Goal: Information Seeking & Learning: Learn about a topic

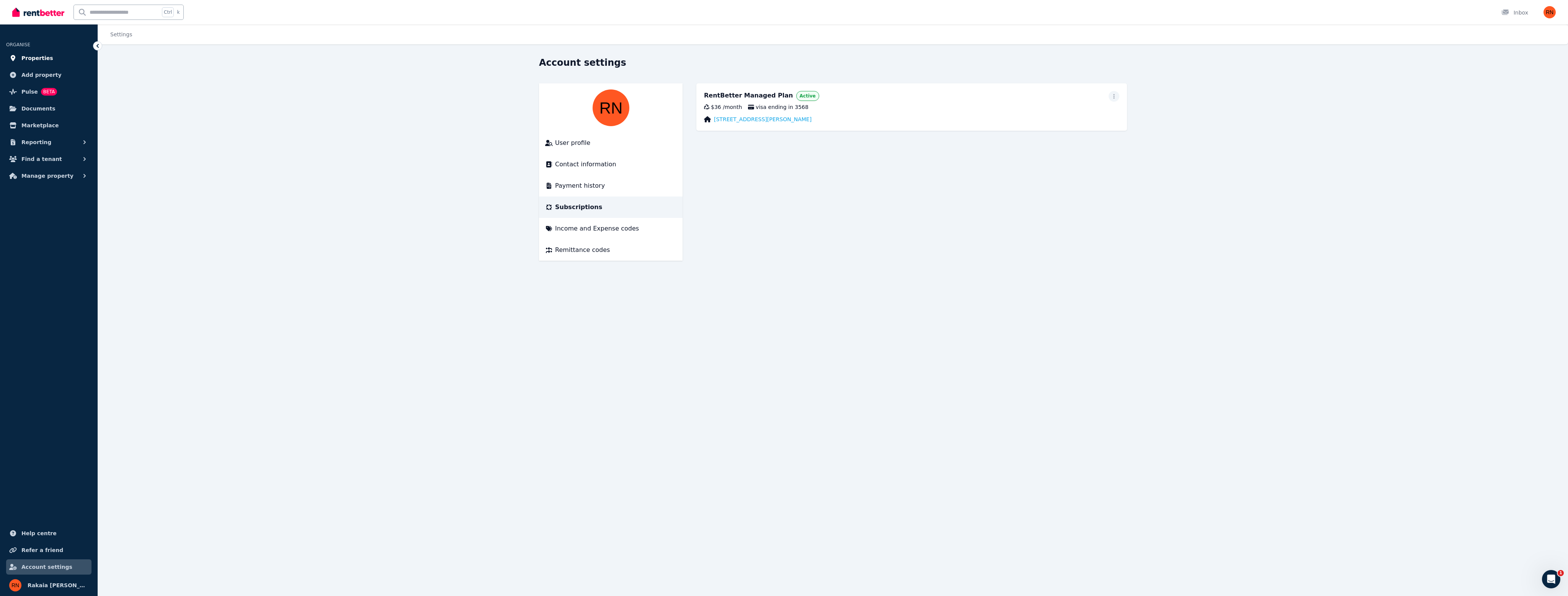
click at [40, 58] on span "Properties" at bounding box center [38, 58] width 32 height 9
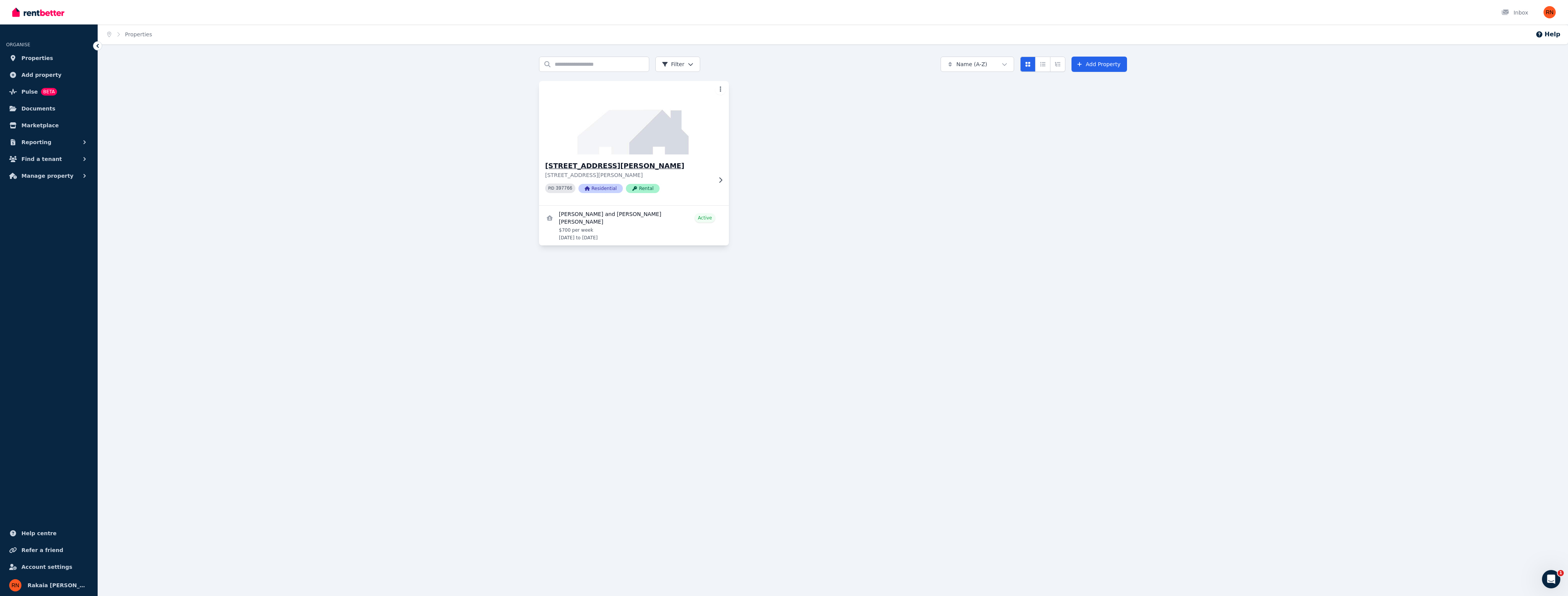
click at [667, 147] on img at bounding box center [634, 118] width 199 height 78
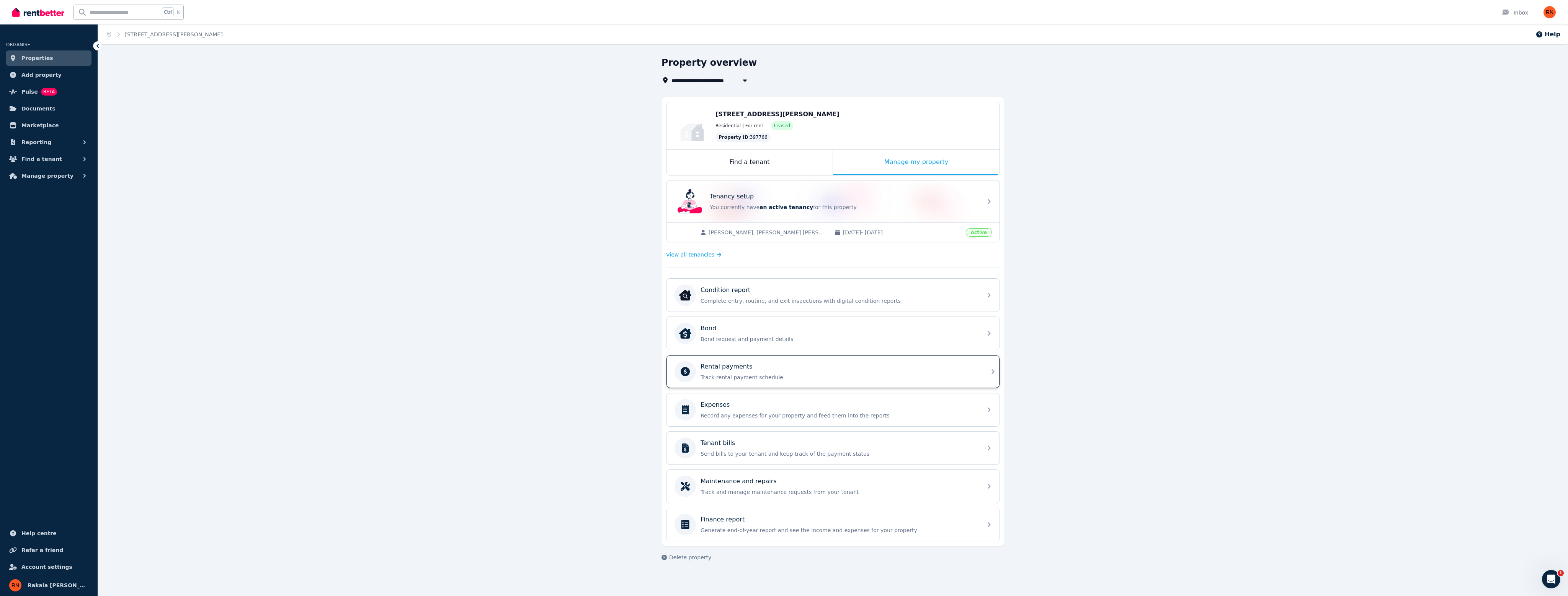
click at [734, 368] on p "Rental payments" at bounding box center [726, 367] width 52 height 9
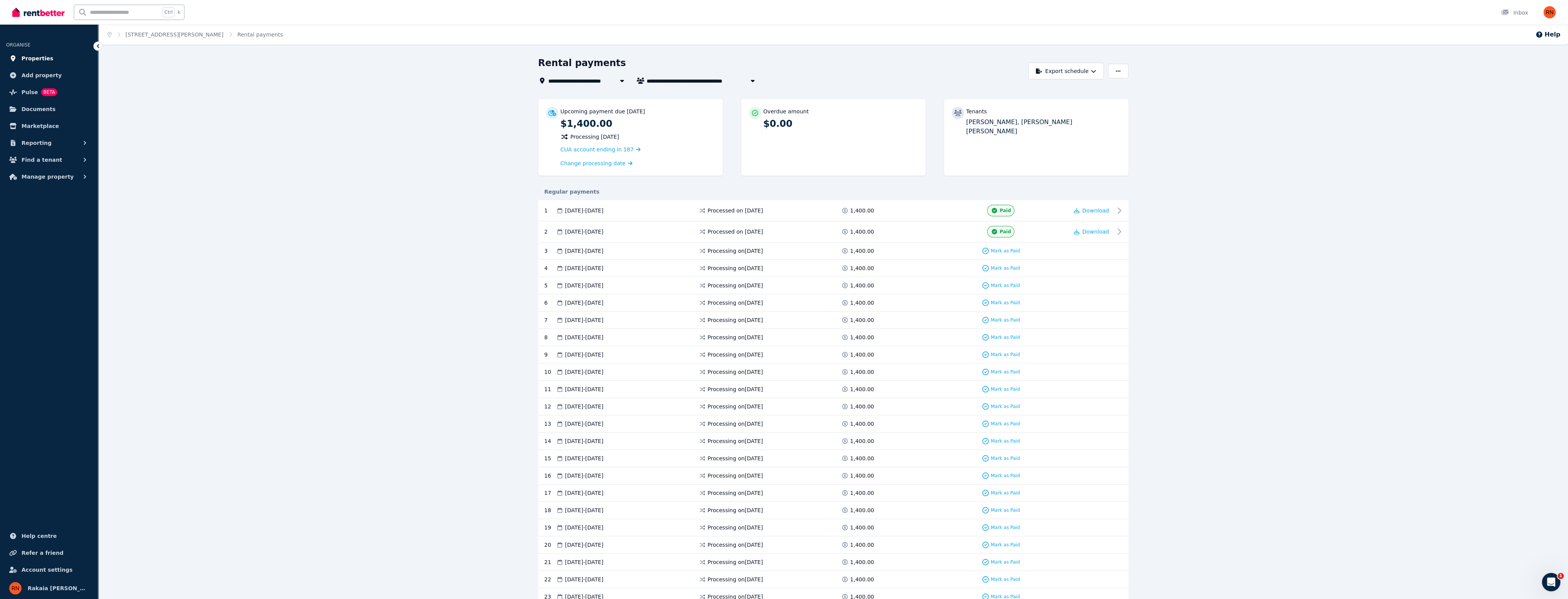
click at [32, 56] on span "Properties" at bounding box center [38, 58] width 32 height 9
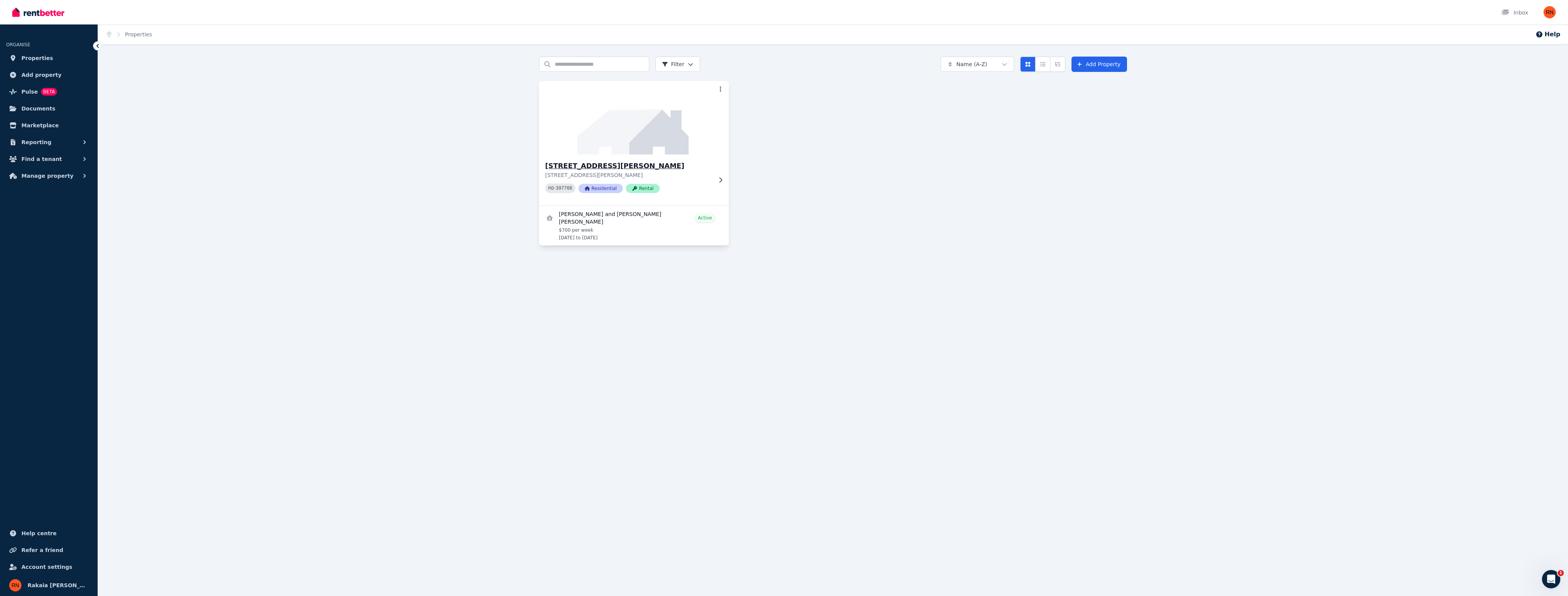
click at [692, 167] on h3 "414 Feez St, Norman Gardens" at bounding box center [628, 166] width 167 height 11
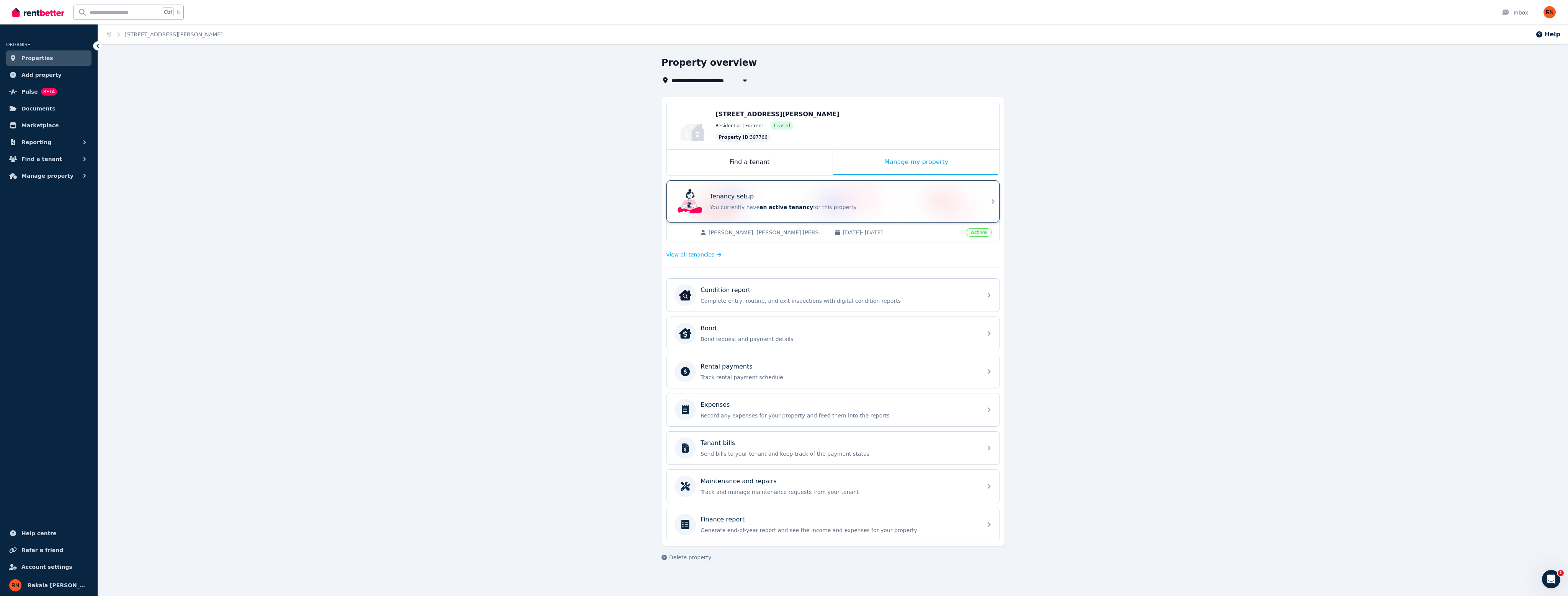
click at [870, 204] on p "You currently have an active tenancy for this property" at bounding box center [843, 207] width 268 height 8
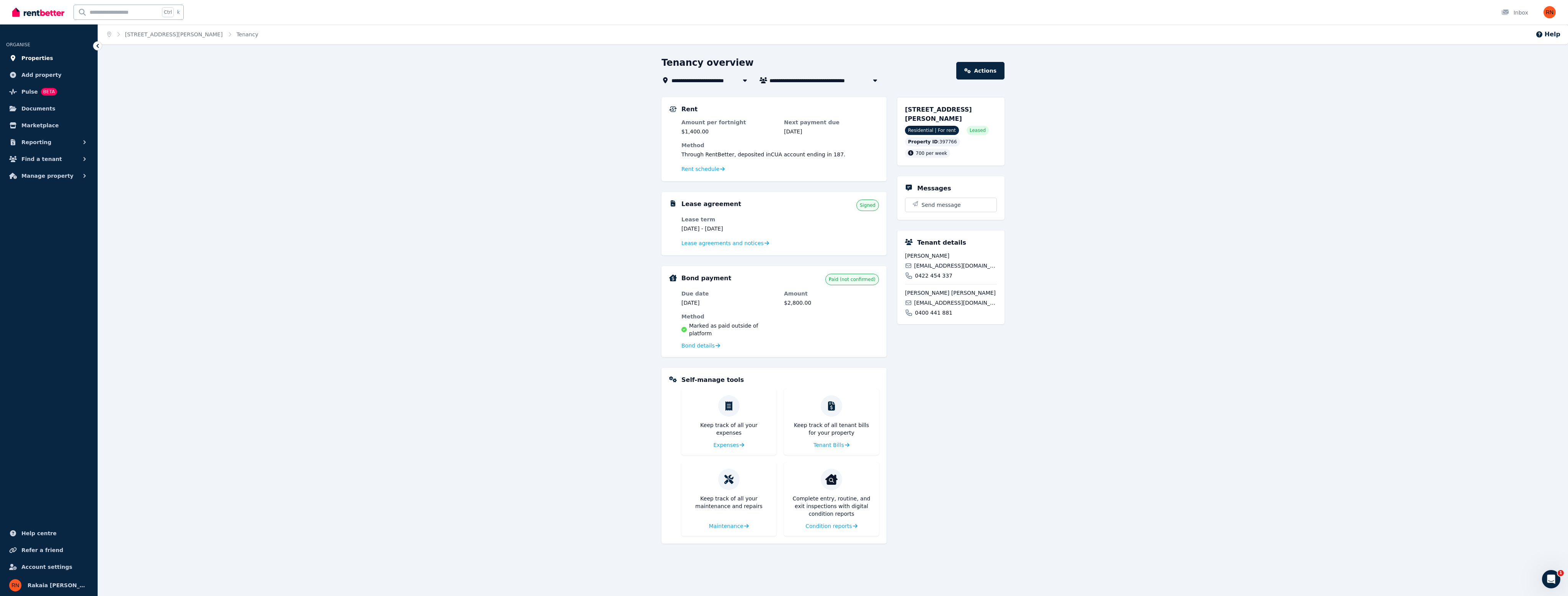
click at [42, 60] on span "Properties" at bounding box center [38, 58] width 32 height 9
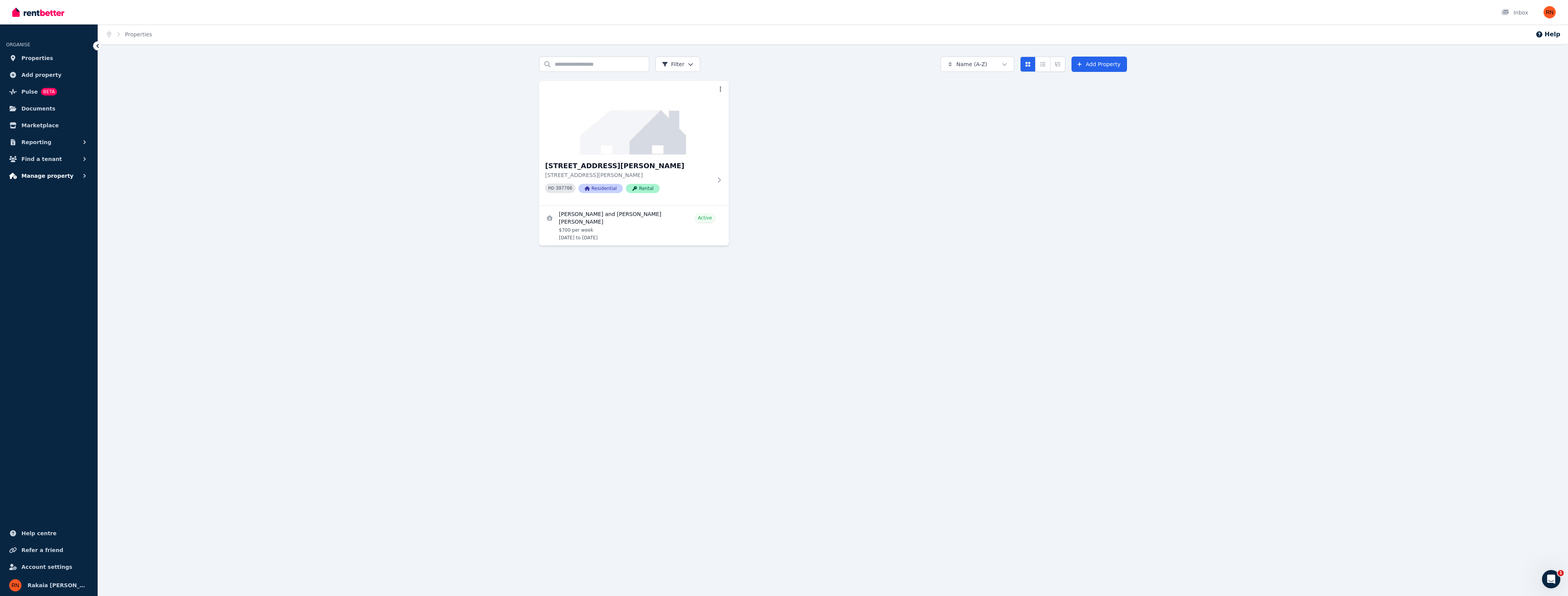
click at [43, 175] on span "Manage property" at bounding box center [48, 176] width 52 height 9
click at [45, 147] on span "Reporting" at bounding box center [37, 142] width 30 height 9
click at [58, 159] on span "Payments" at bounding box center [59, 158] width 52 height 9
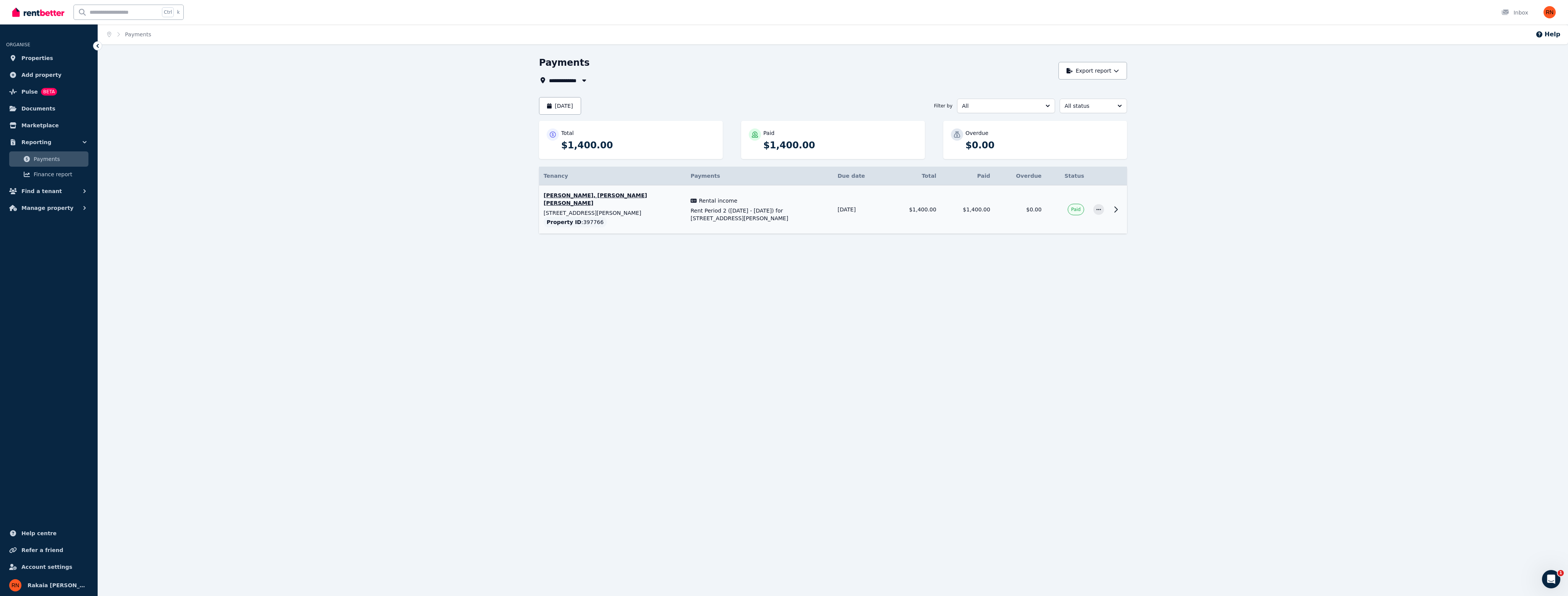
click at [1036, 207] on span "$0.00" at bounding box center [1033, 209] width 15 height 6
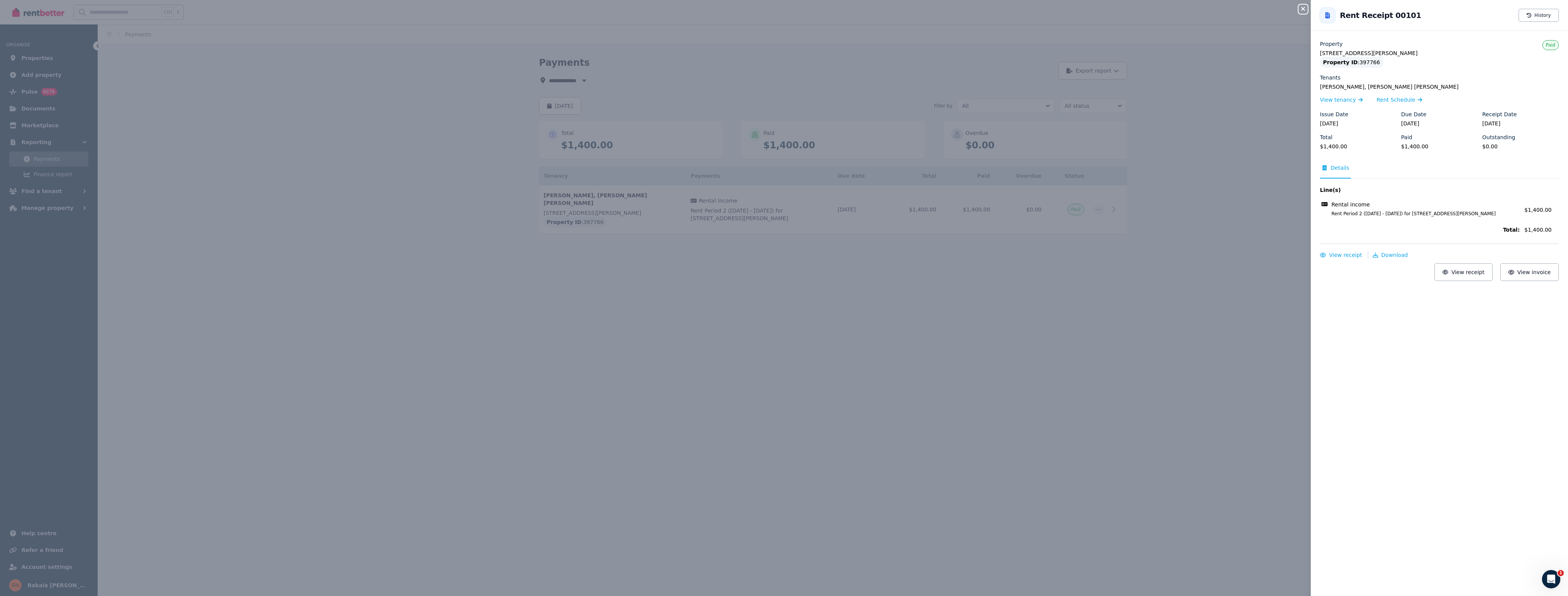
click at [932, 328] on div "Close panel Back to Rent Receipt 00101 History Property 414 Feez St, Norman Gar…" at bounding box center [784, 298] width 1568 height 596
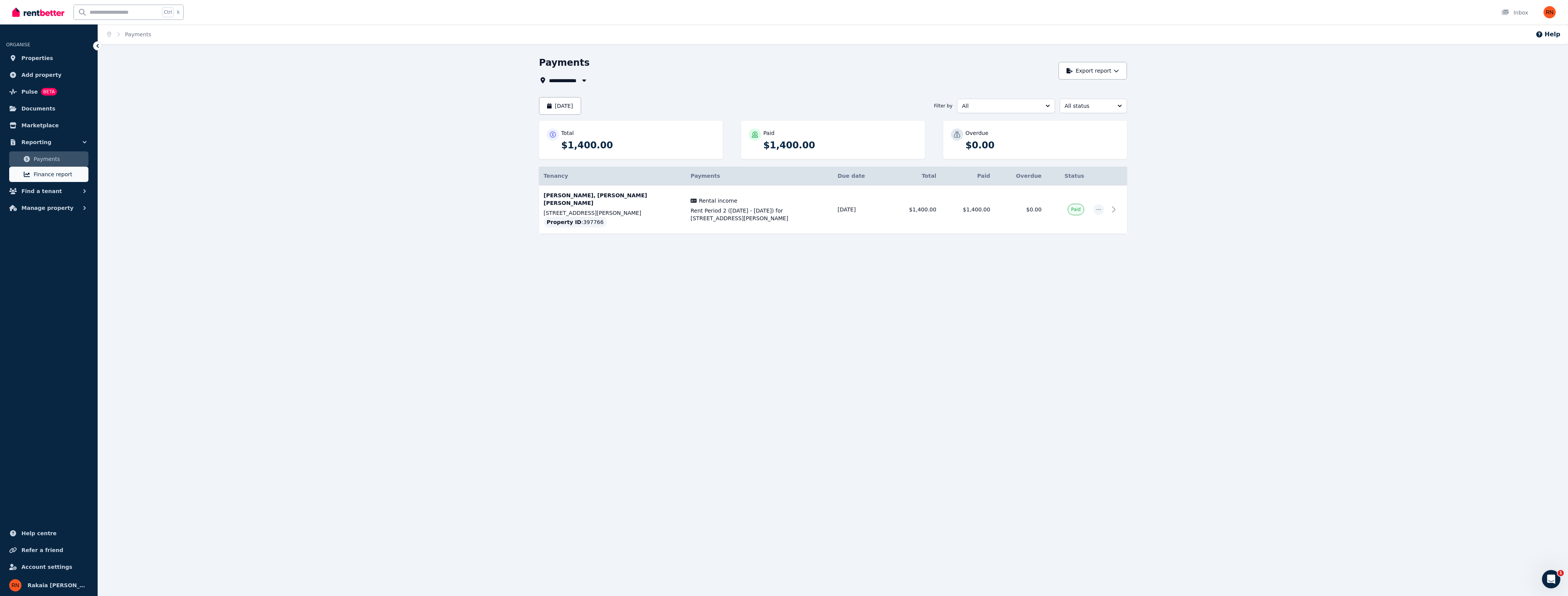
click at [51, 171] on span "Finance report" at bounding box center [59, 174] width 52 height 9
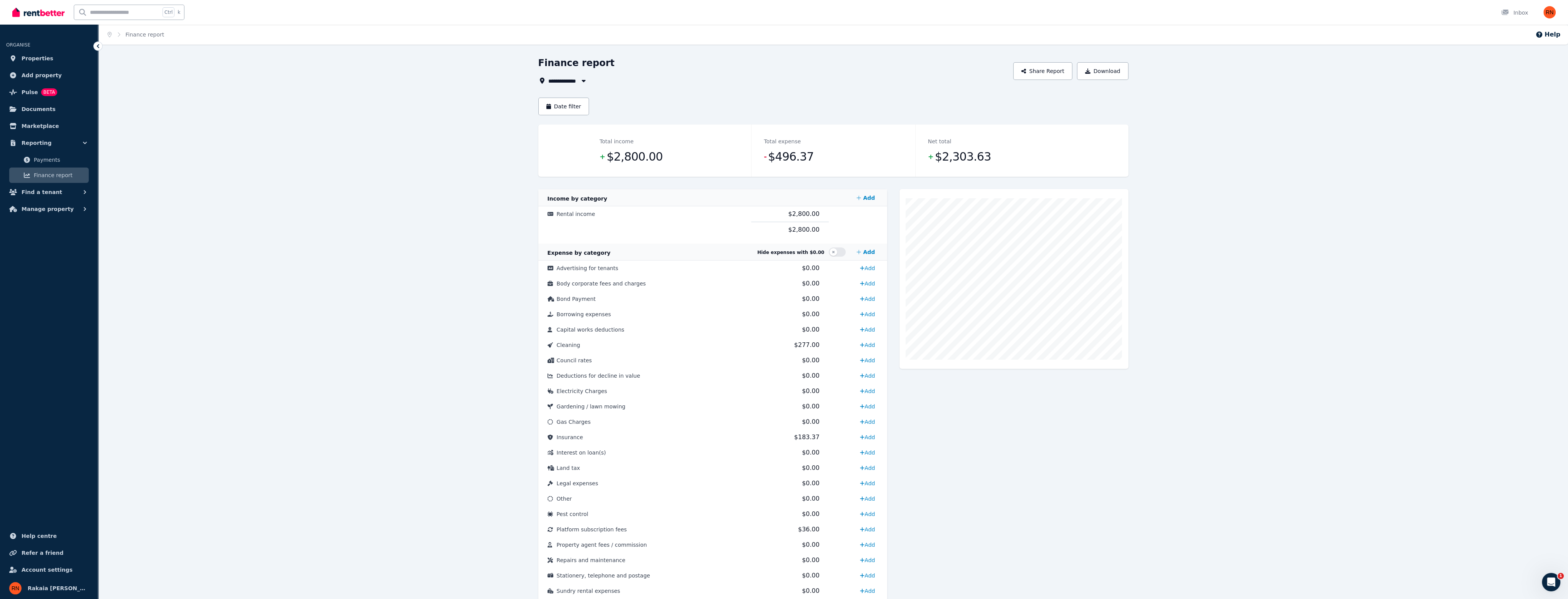
drag, startPoint x: 669, startPoint y: 352, endPoint x: 280, endPoint y: 264, distance: 398.8
click at [280, 264] on div "**********" at bounding box center [832, 364] width 1469 height 615
click at [37, 63] on span "Properties" at bounding box center [38, 58] width 32 height 9
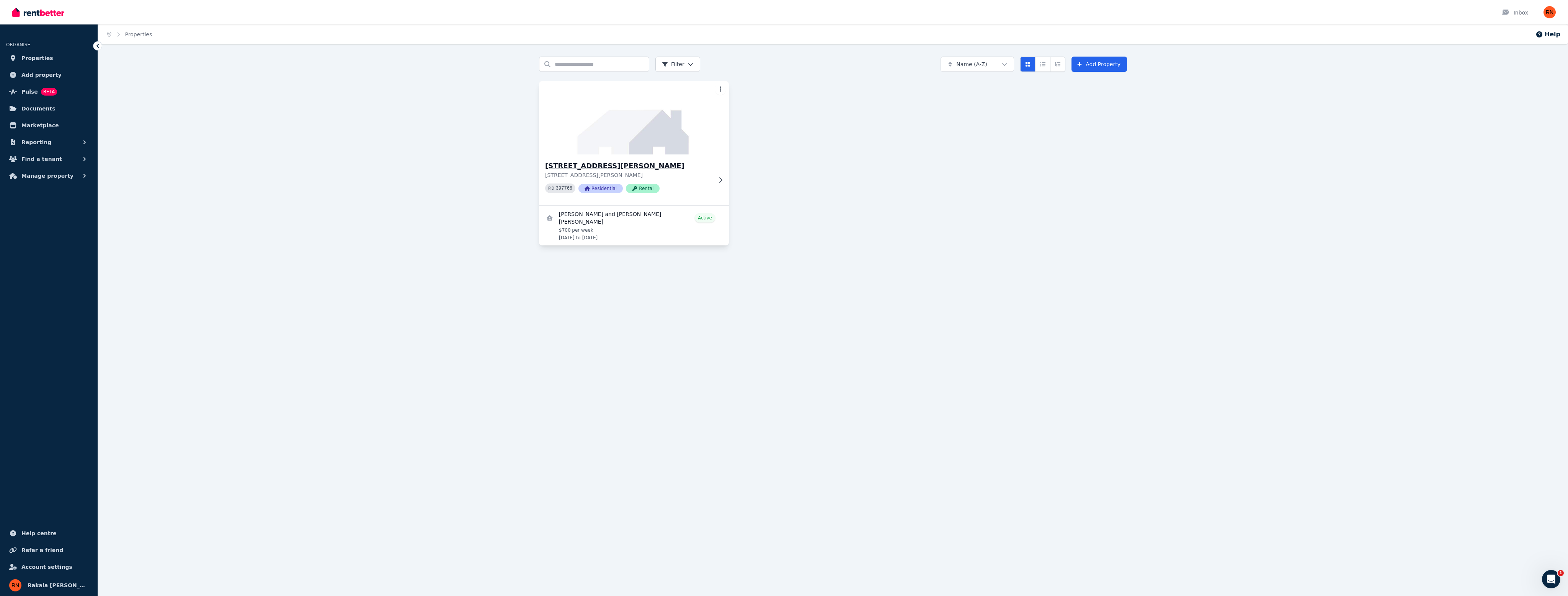
click at [599, 157] on div "414 Feez St, Norman Gardens 414 Feez St, Norman Gardens QLD 4701 PID 397766 Res…" at bounding box center [634, 179] width 190 height 51
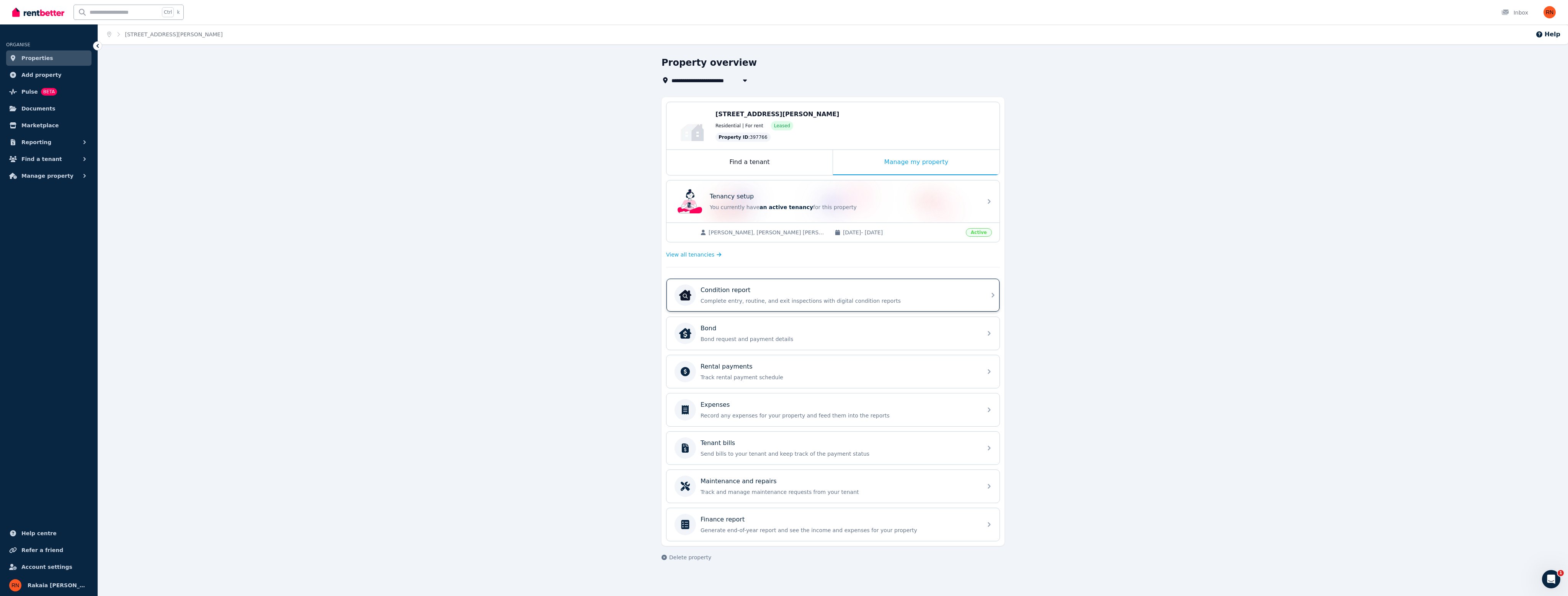
click at [741, 290] on p "Condition report" at bounding box center [726, 290] width 50 height 9
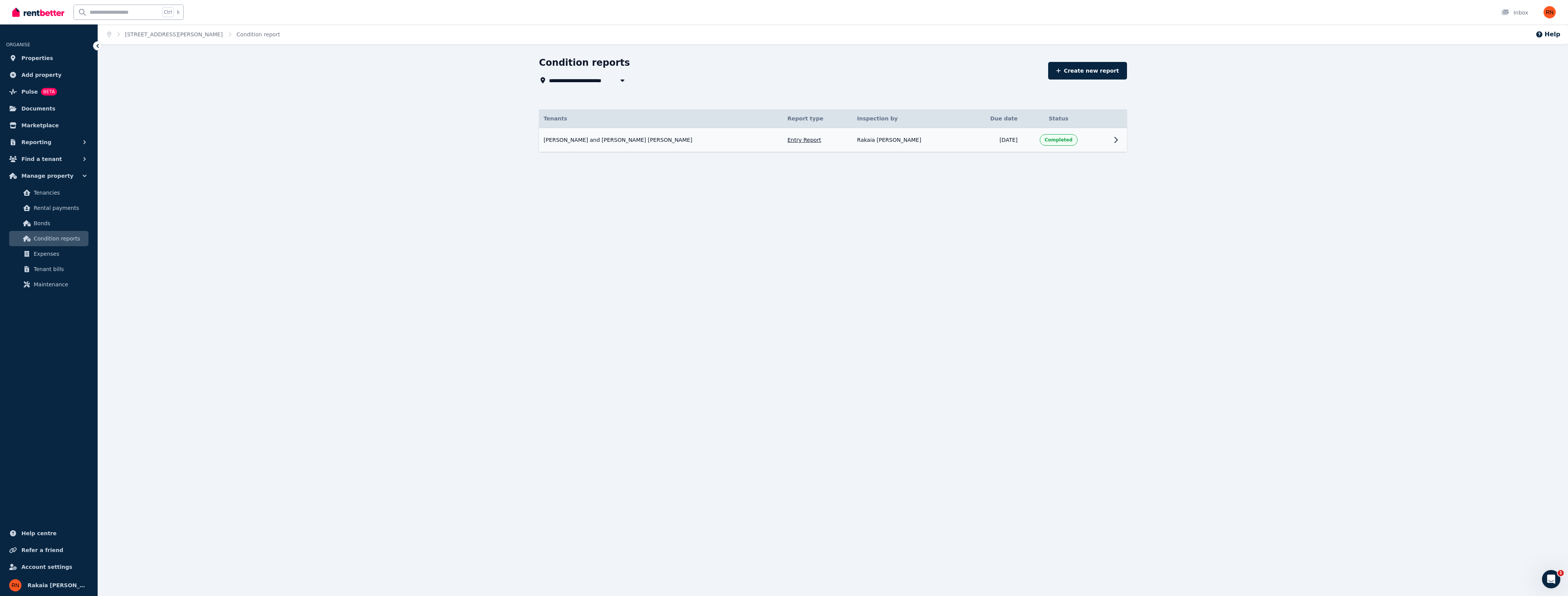
click at [713, 140] on div "Zoe Anne Zerafa and Jonathan Lee Powell Entry Report Inspected by: Rakaia Danie…" at bounding box center [661, 139] width 234 height 8
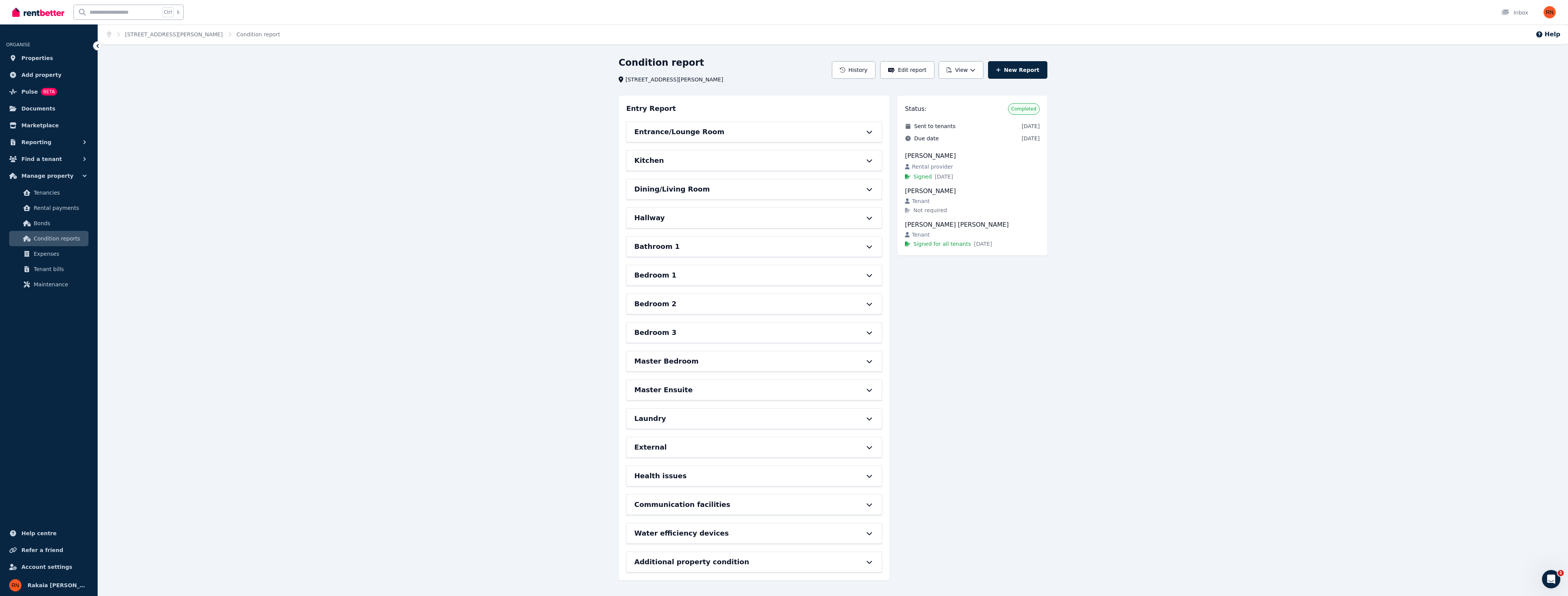
click at [657, 193] on h6 "Dining/Living Room" at bounding box center [671, 189] width 75 height 11
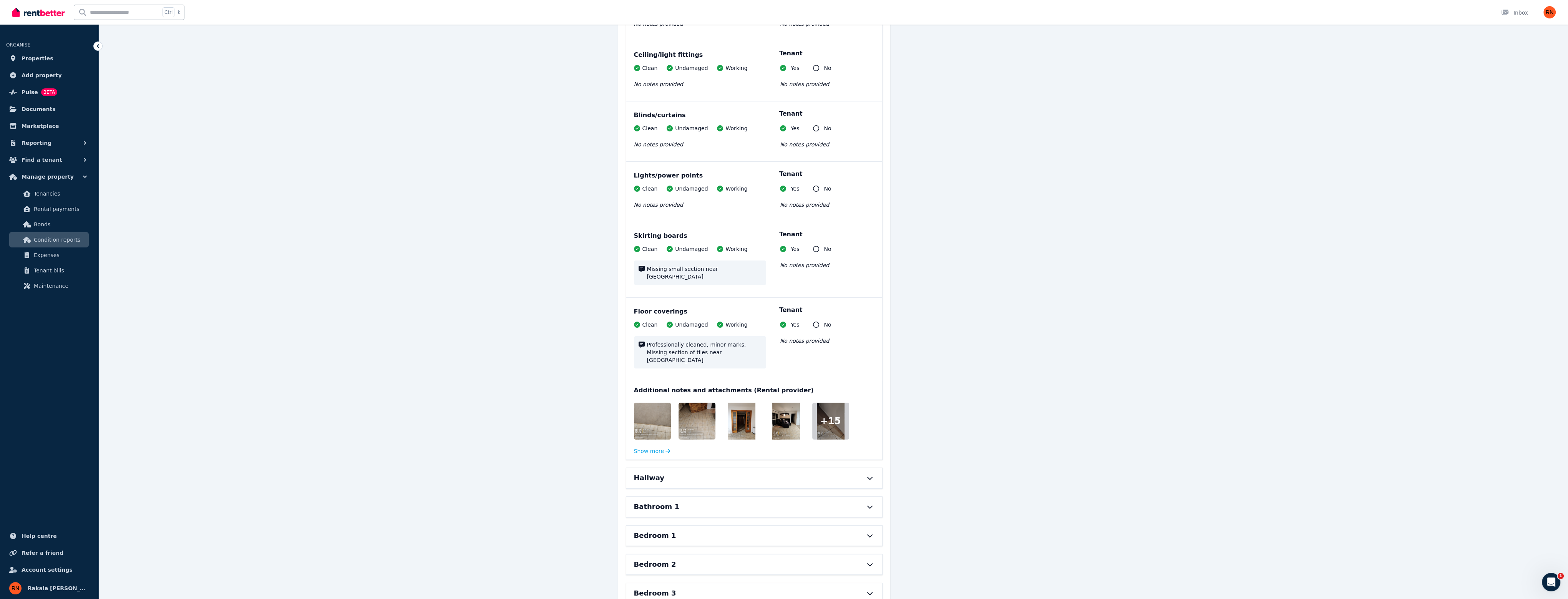
scroll to position [346, 0]
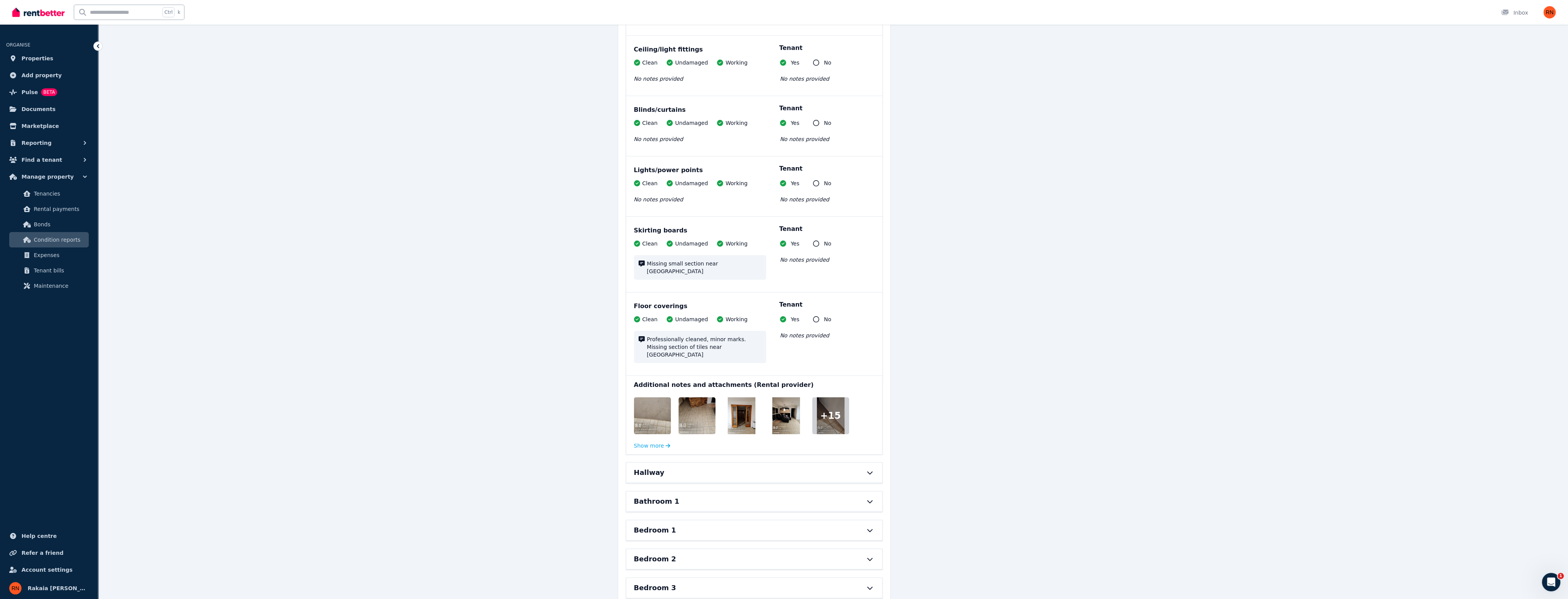
click at [829, 410] on span "+ 15" at bounding box center [830, 416] width 21 height 13
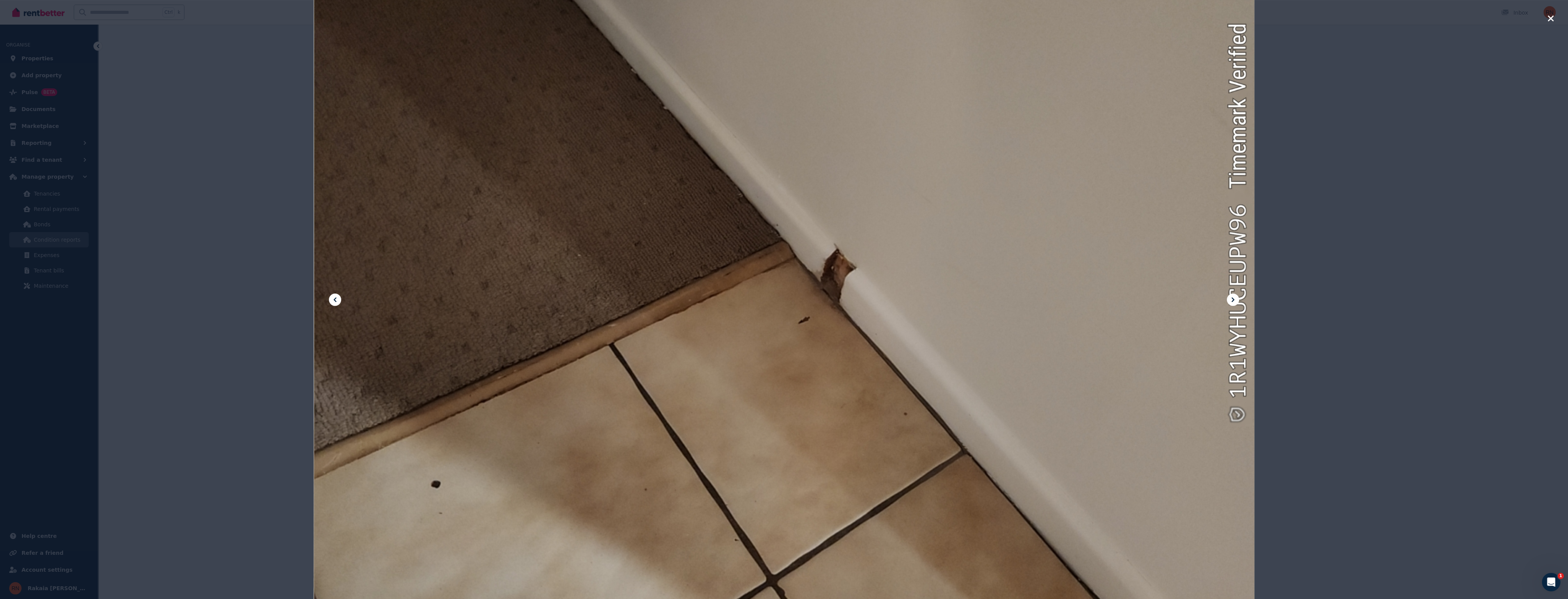
scroll to position [307, 0]
click at [340, 302] on button at bounding box center [335, 300] width 13 height 13
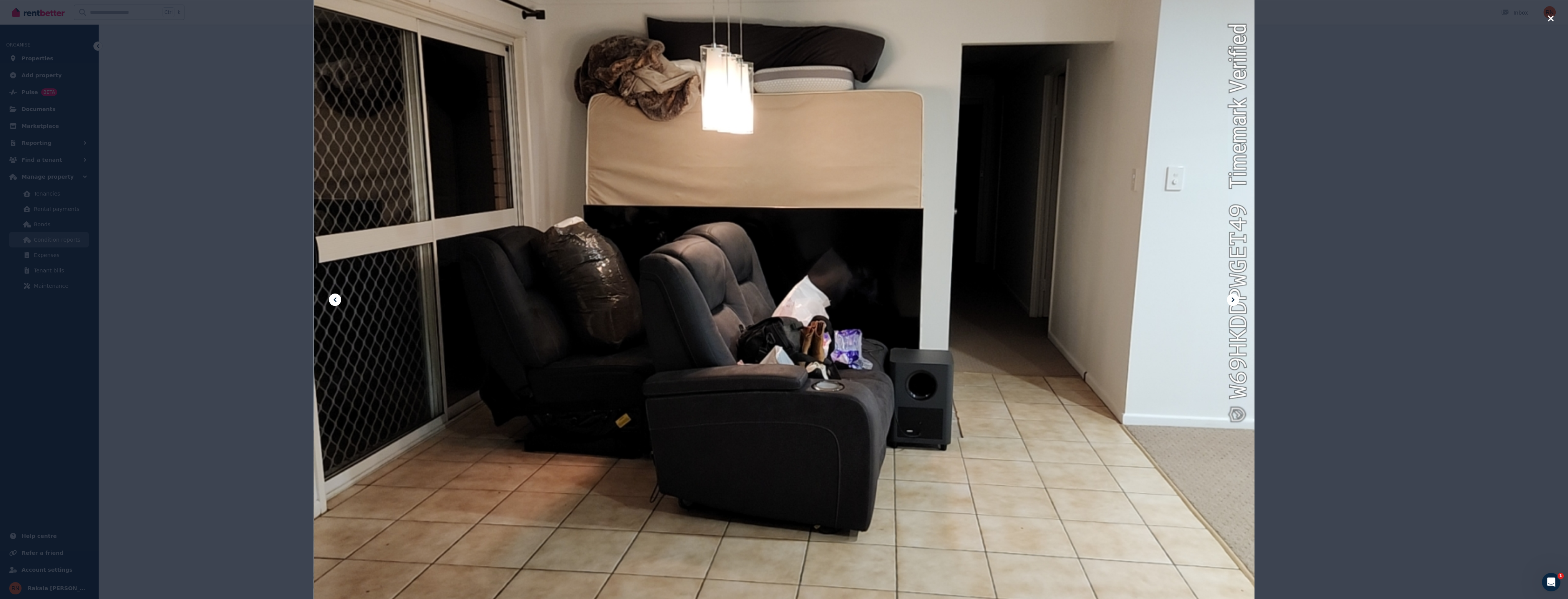
click at [338, 301] on icon at bounding box center [335, 299] width 9 height 9
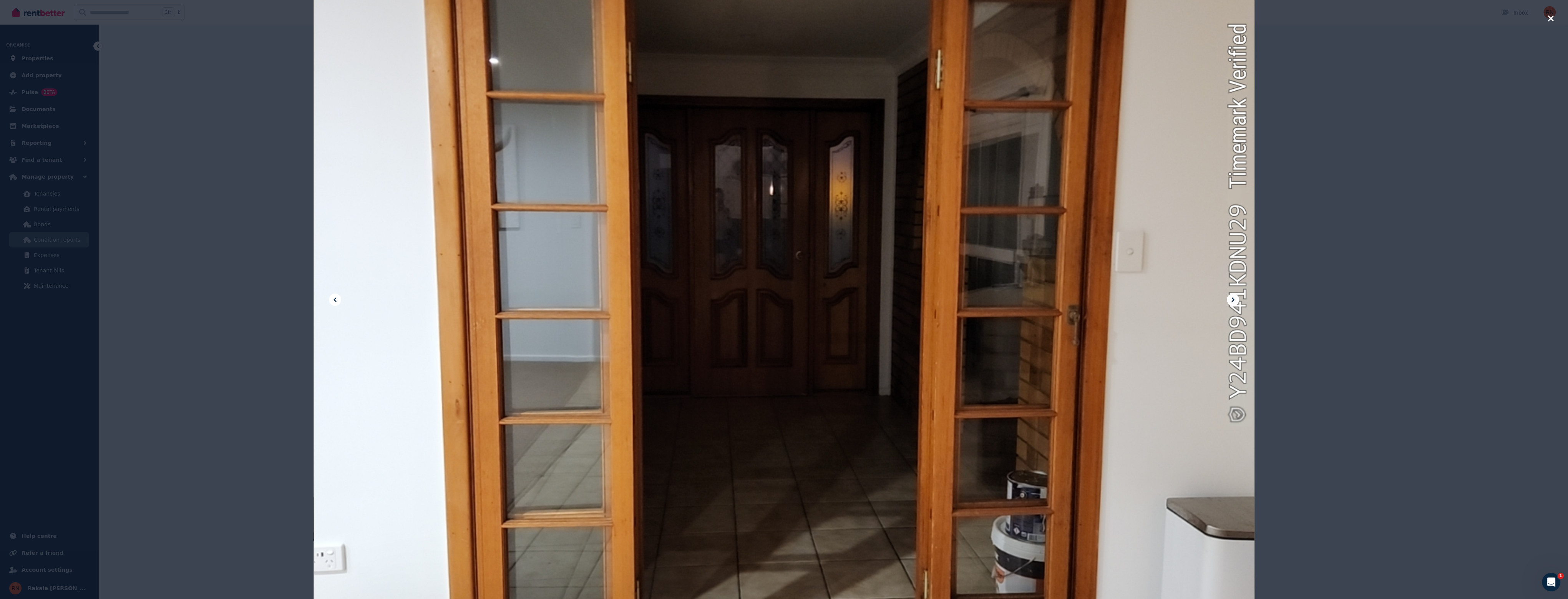
click at [338, 301] on icon at bounding box center [335, 299] width 9 height 9
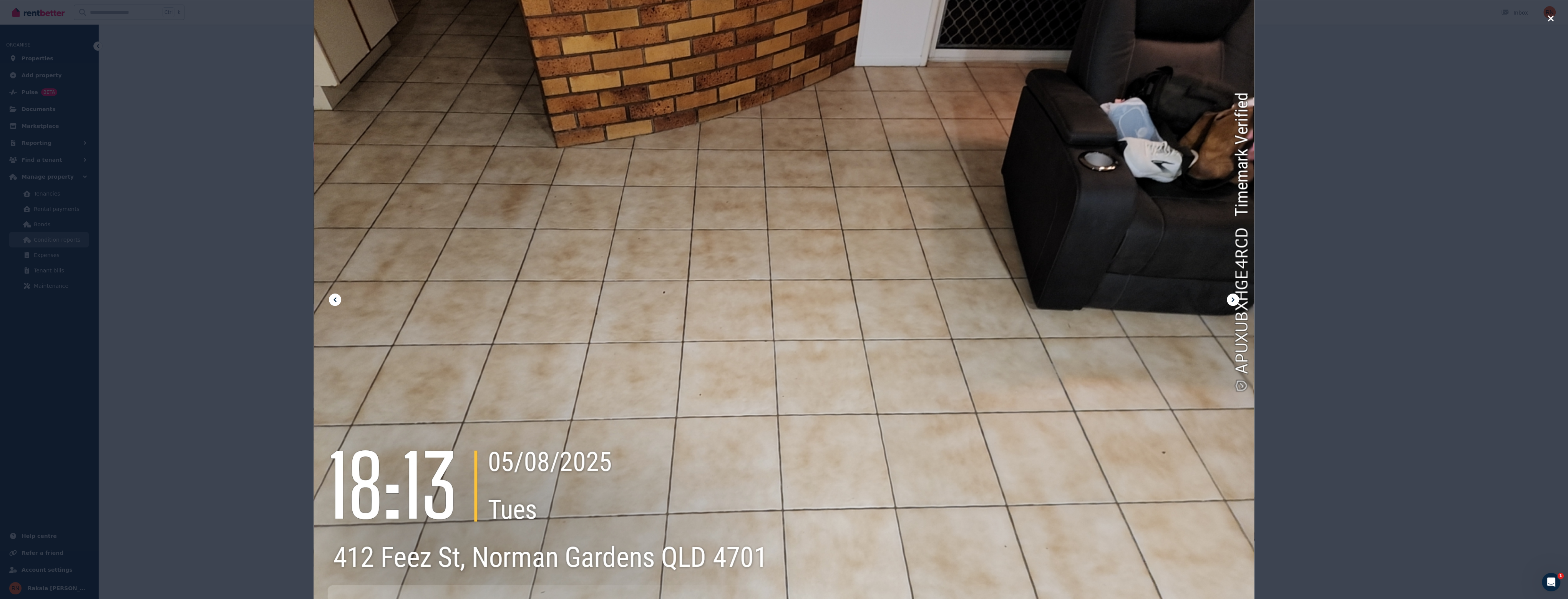
click at [338, 301] on icon at bounding box center [335, 299] width 9 height 9
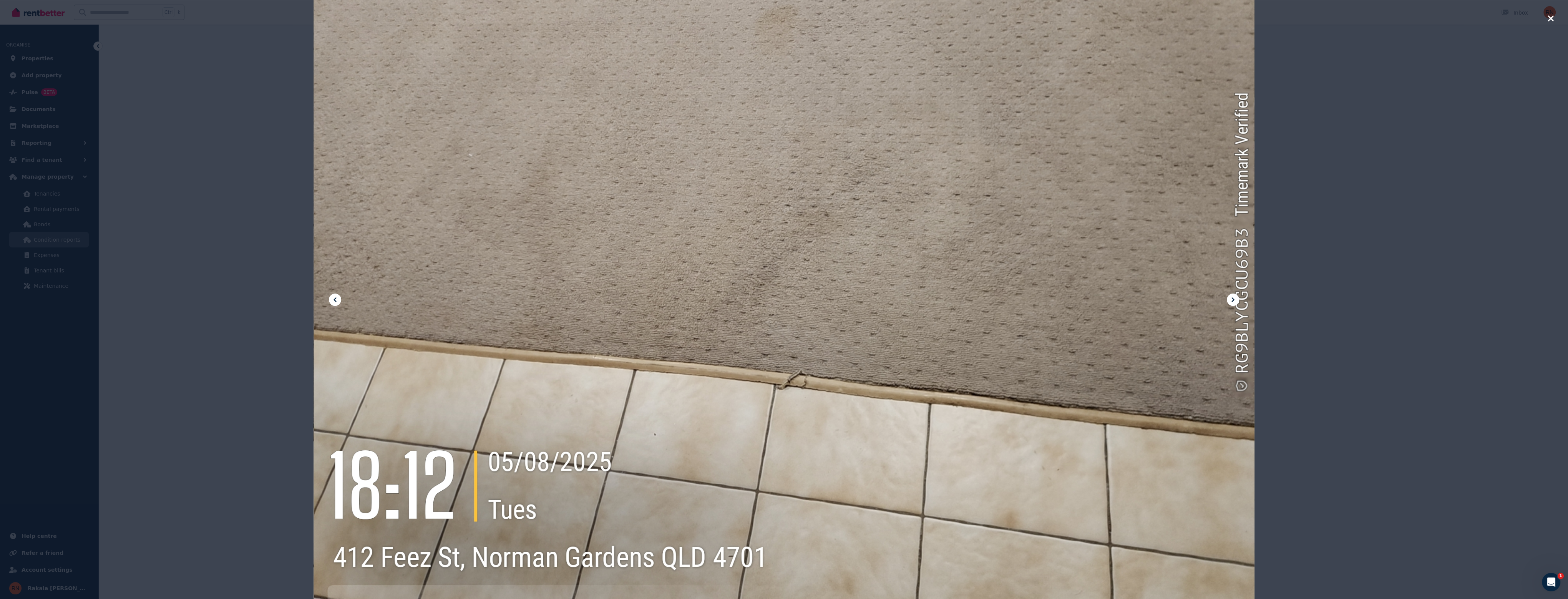
click at [268, 284] on div at bounding box center [784, 299] width 1568 height 599
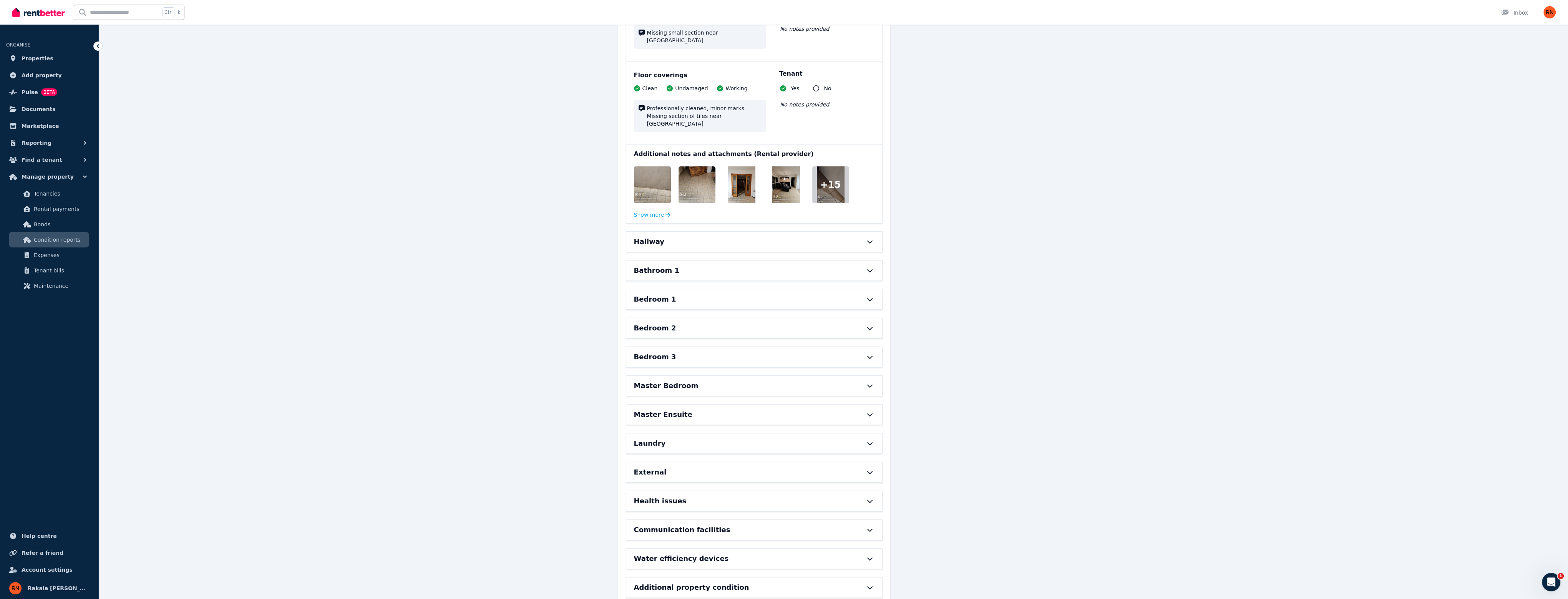
scroll to position [578, 0]
click at [665, 548] on div "Water efficiency devices" at bounding box center [754, 558] width 256 height 20
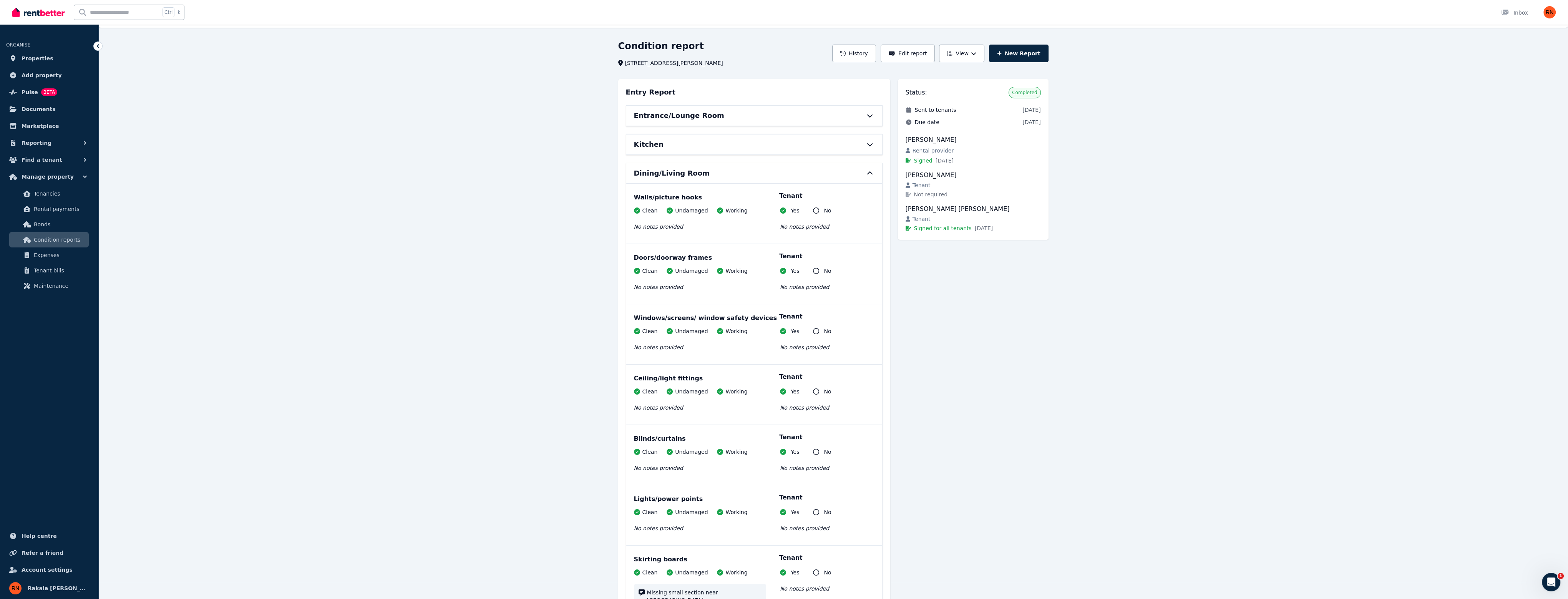
scroll to position [0, 0]
